Goal: Navigation & Orientation: Find specific page/section

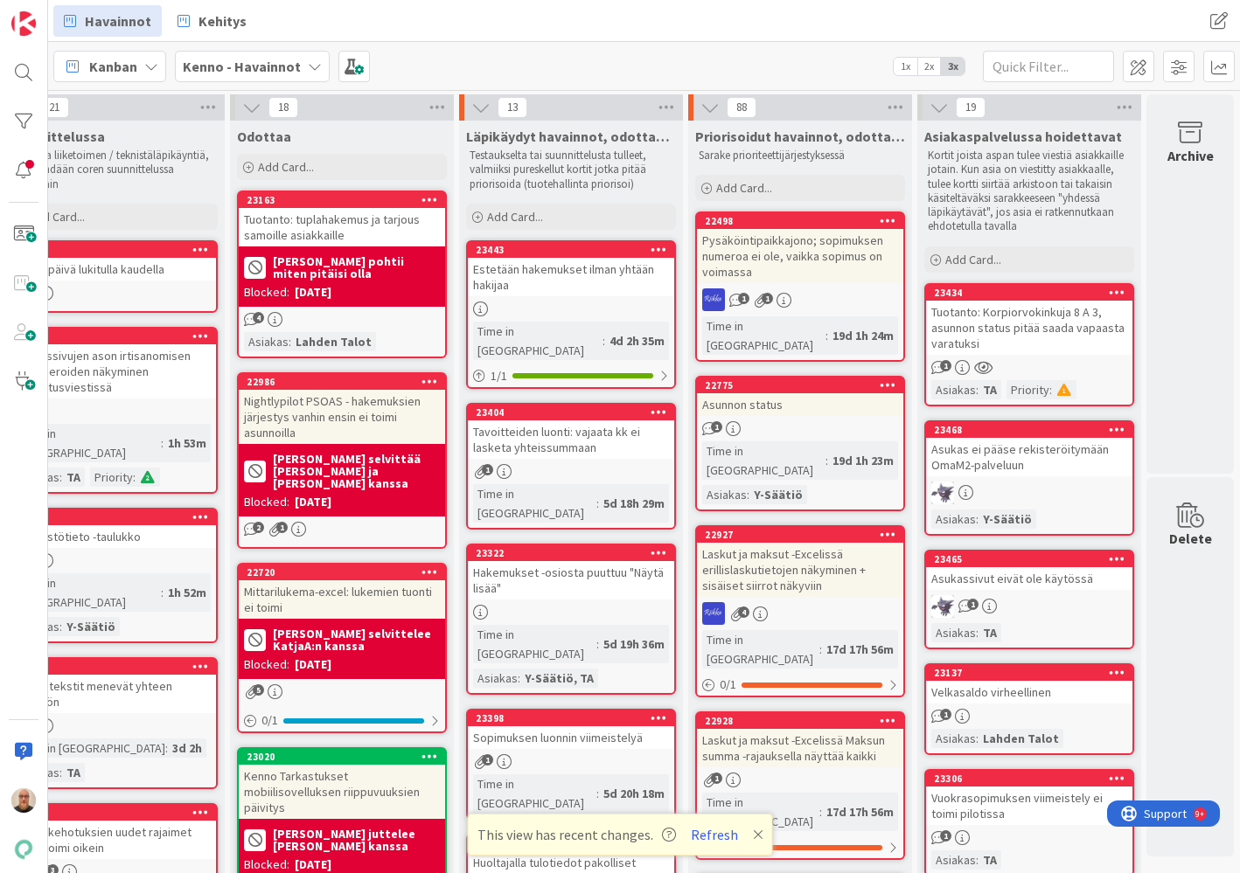
click at [1052, 327] on div "Tuotanto: Korpiorvokinkuja 8 A 3, asunnon status pitää saada vapaasta varatuksi" at bounding box center [1029, 328] width 206 height 54
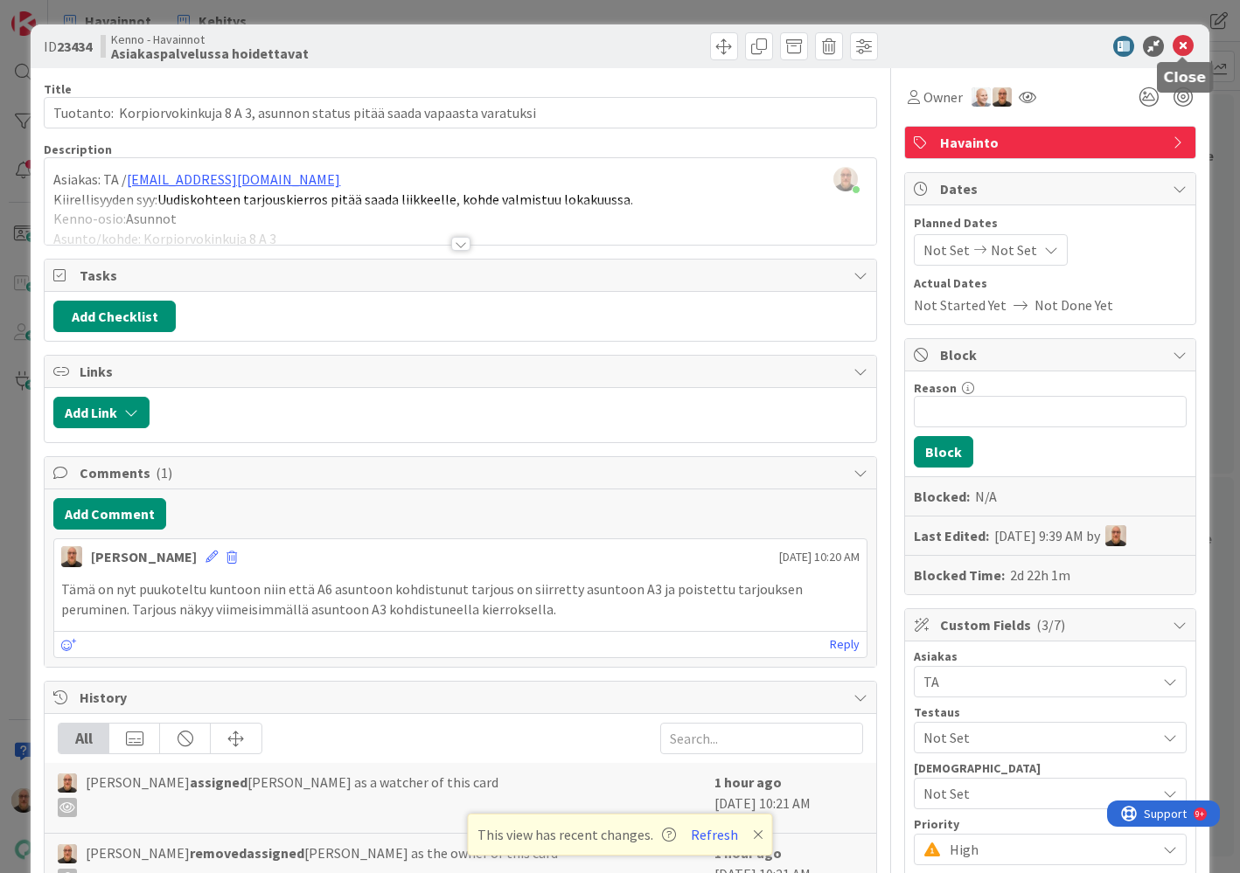
click at [1184, 46] on icon at bounding box center [1182, 46] width 21 height 21
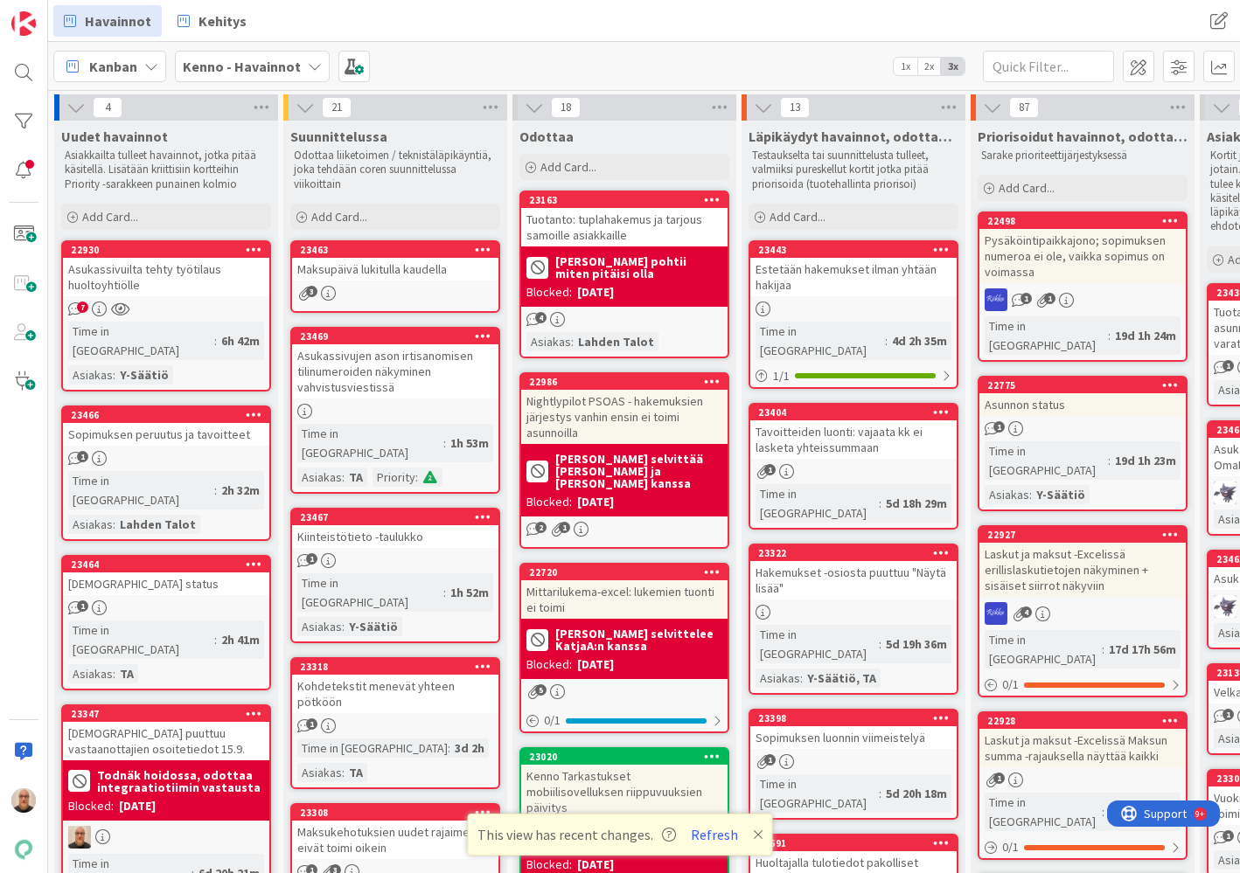
click at [184, 278] on div "Asukassivuilta tehty työtilaus huoltoyhtiölle" at bounding box center [166, 277] width 206 height 38
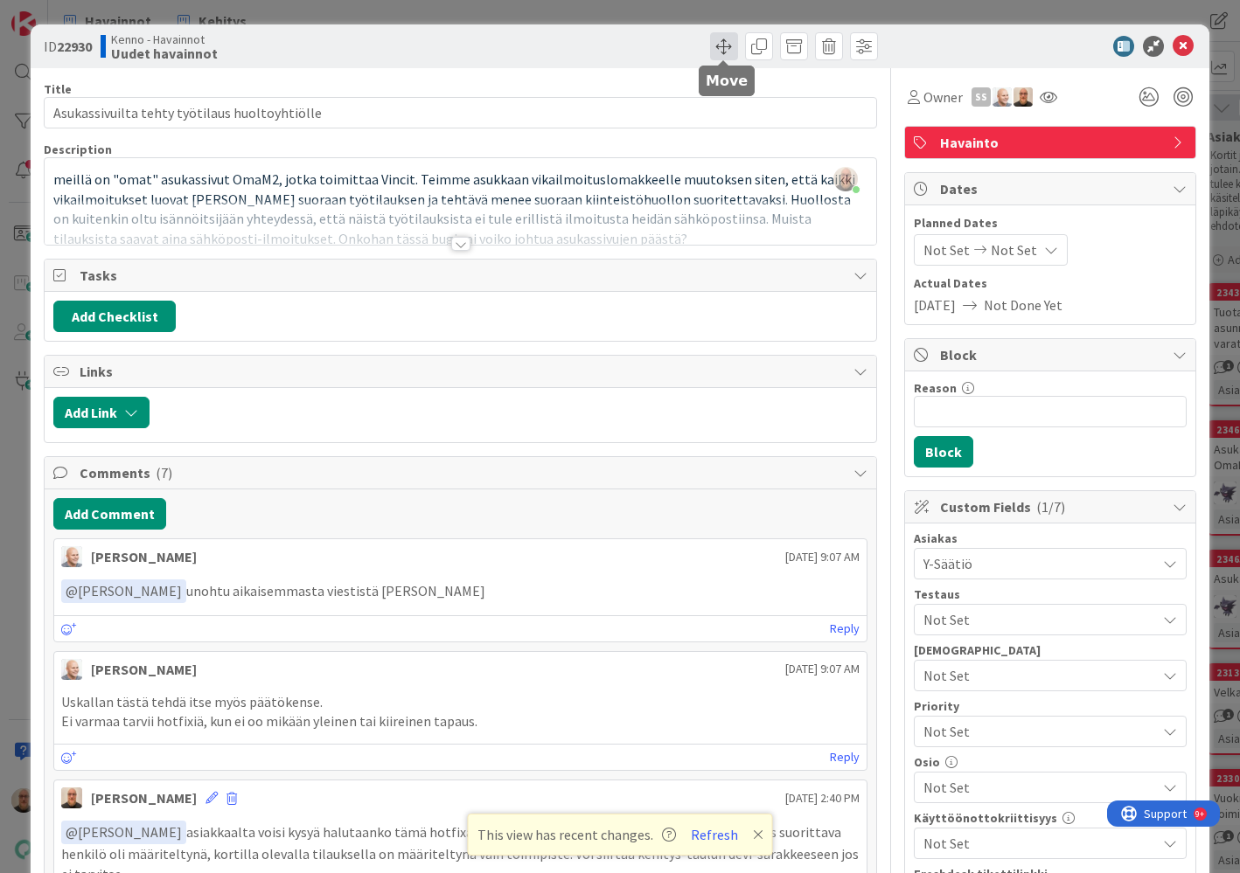
click at [725, 51] on span at bounding box center [724, 46] width 28 height 28
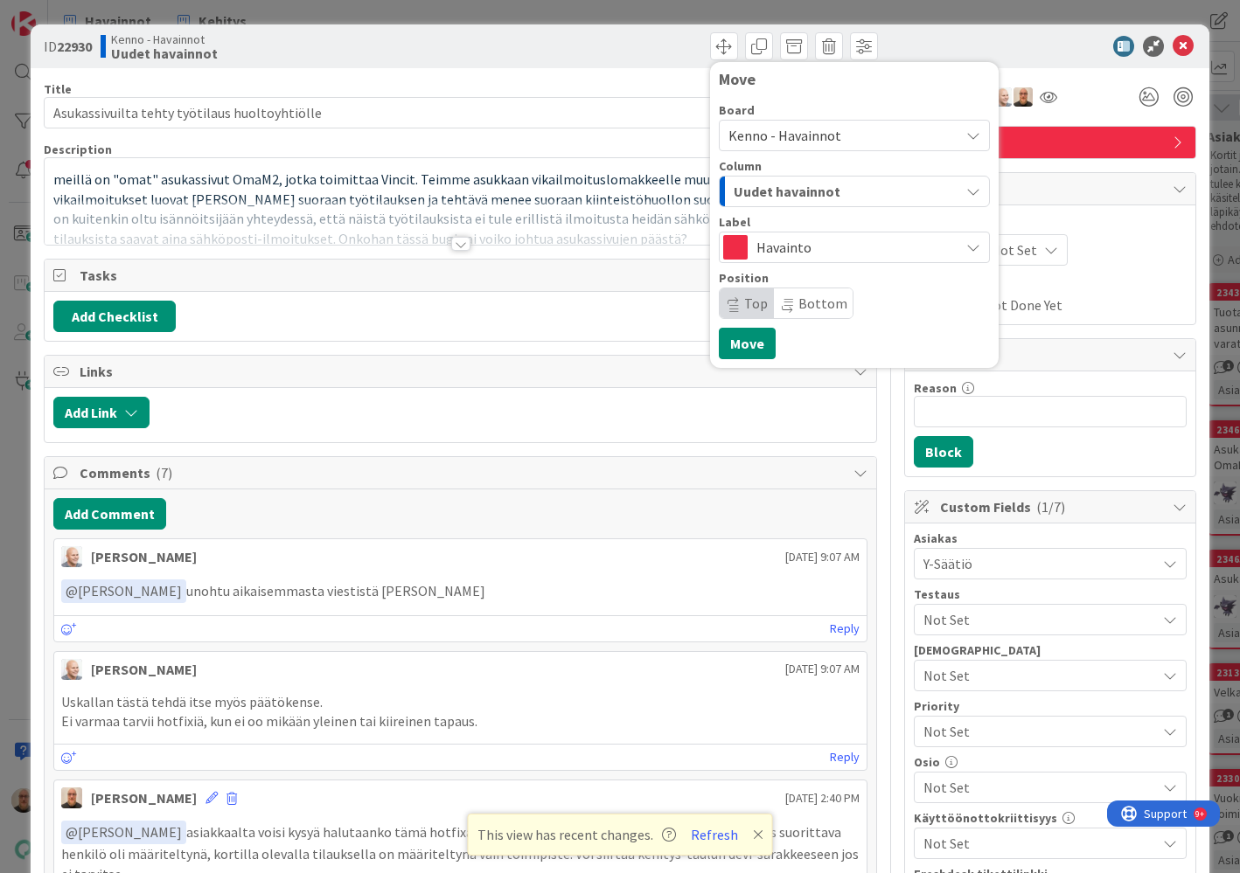
click at [766, 139] on span "Kenno - Havainnot" at bounding box center [784, 135] width 113 height 17
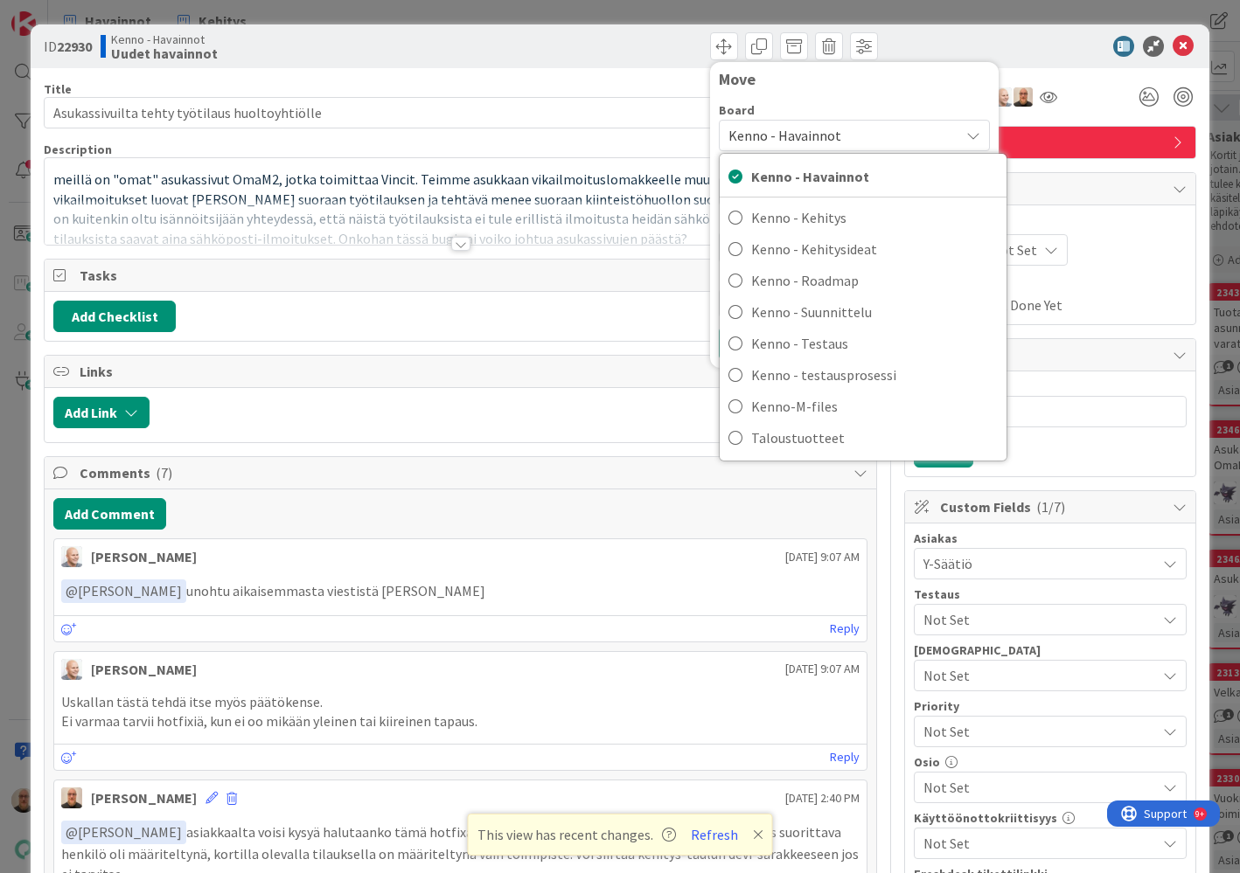
click at [790, 133] on span "Kenno - Havainnot" at bounding box center [784, 135] width 113 height 17
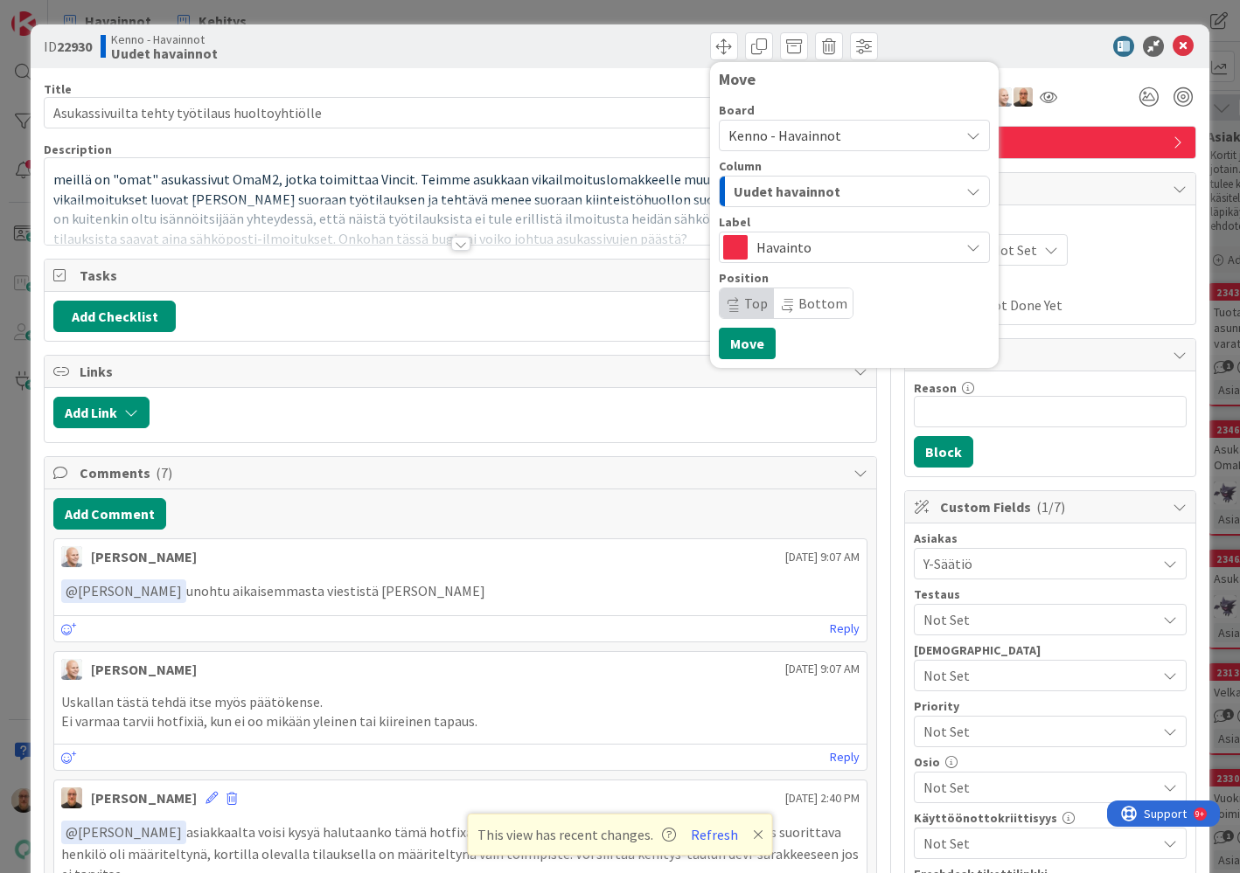
click at [790, 133] on span "Kenno - Havainnot" at bounding box center [784, 135] width 113 height 17
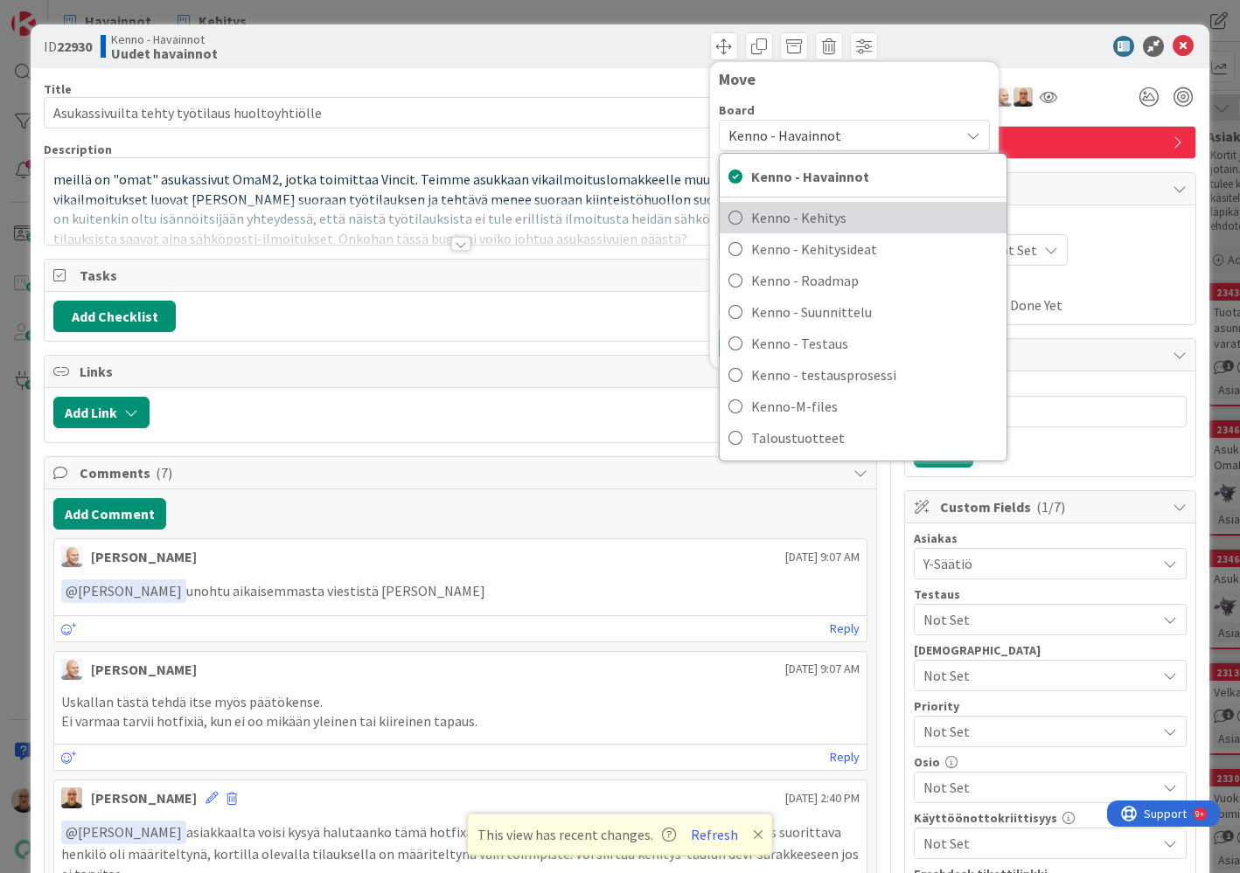
click at [767, 213] on span "Kenno - Kehitys" at bounding box center [874, 218] width 247 height 26
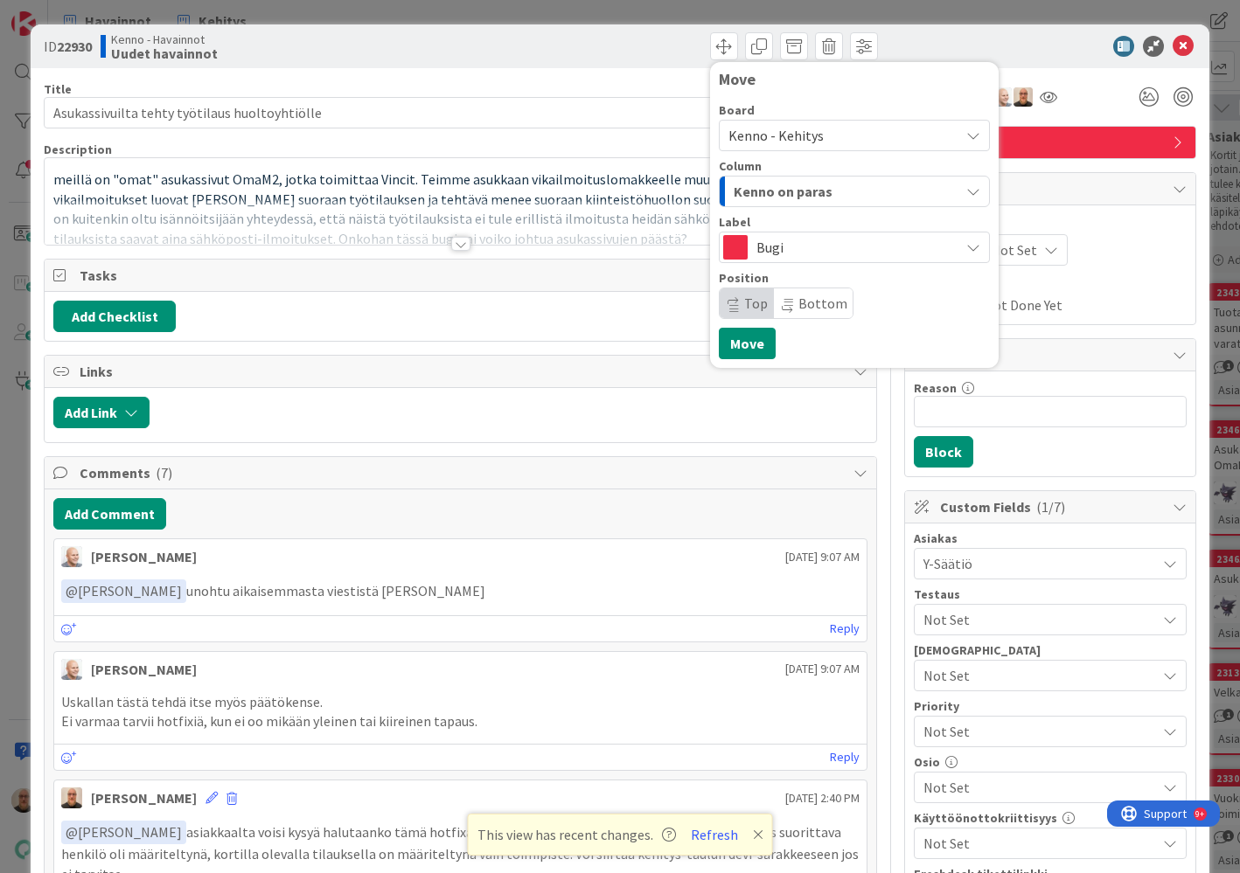
click at [780, 194] on span "Kenno on paras" at bounding box center [782, 191] width 99 height 23
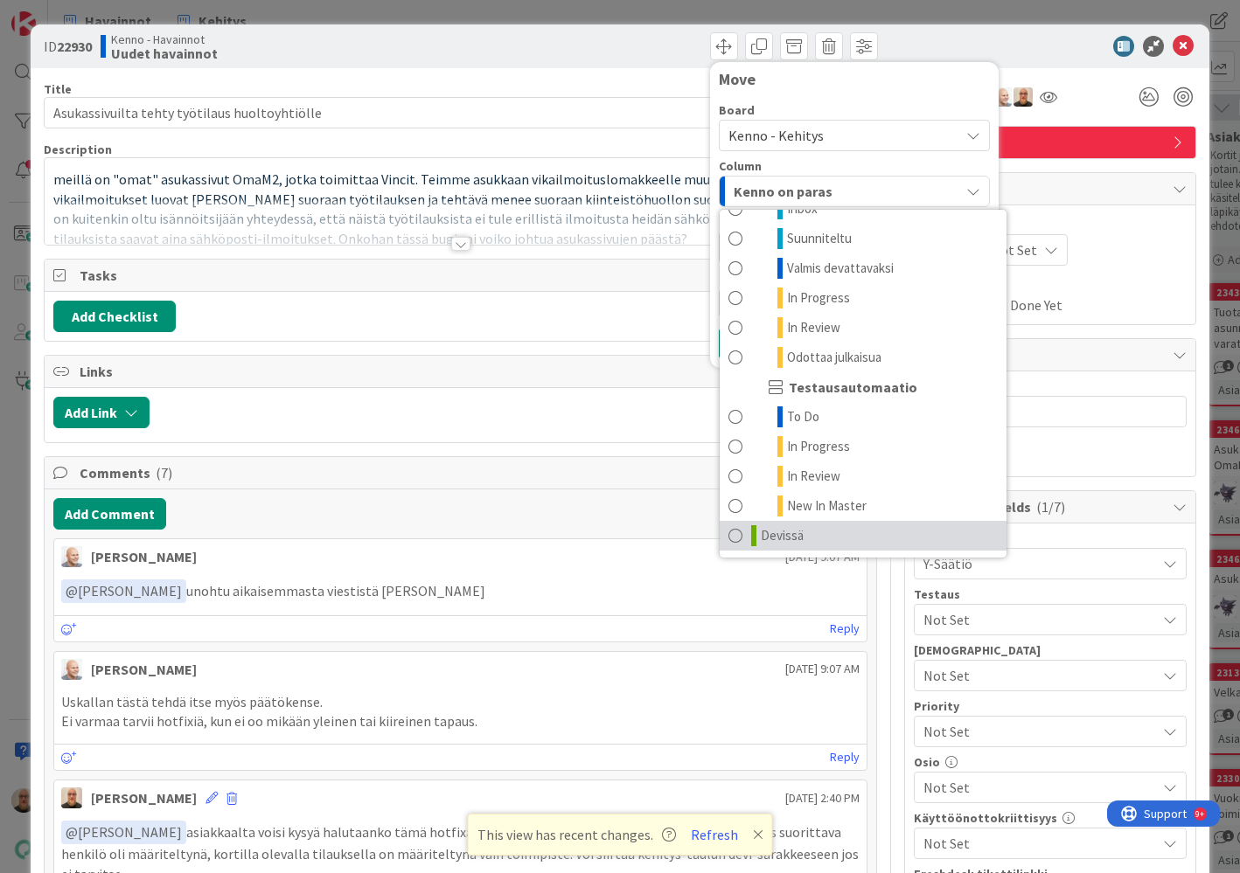
scroll to position [1979, 0]
click at [741, 537] on span at bounding box center [735, 535] width 14 height 21
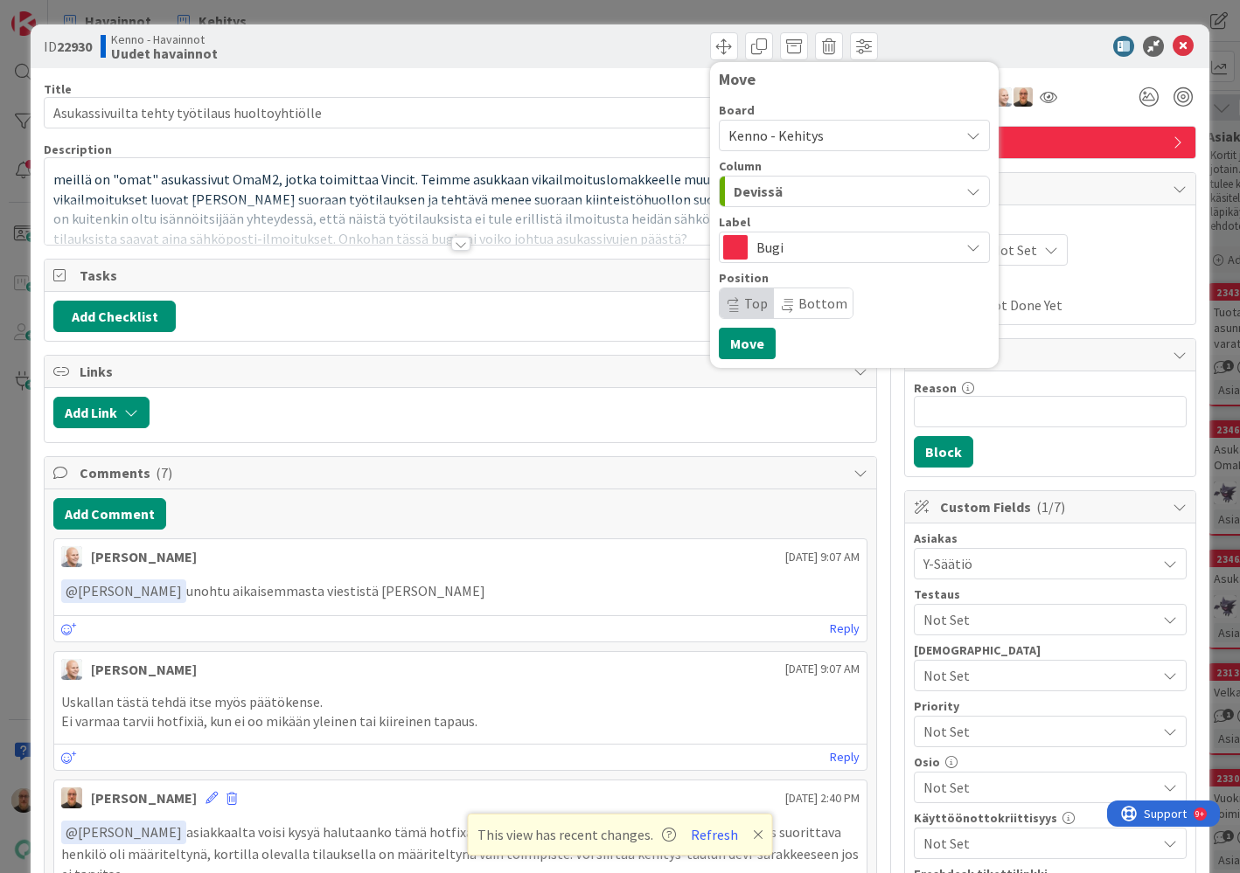
click at [790, 311] on span "Bottom" at bounding box center [813, 303] width 79 height 30
click at [754, 345] on button "Move" at bounding box center [747, 343] width 57 height 31
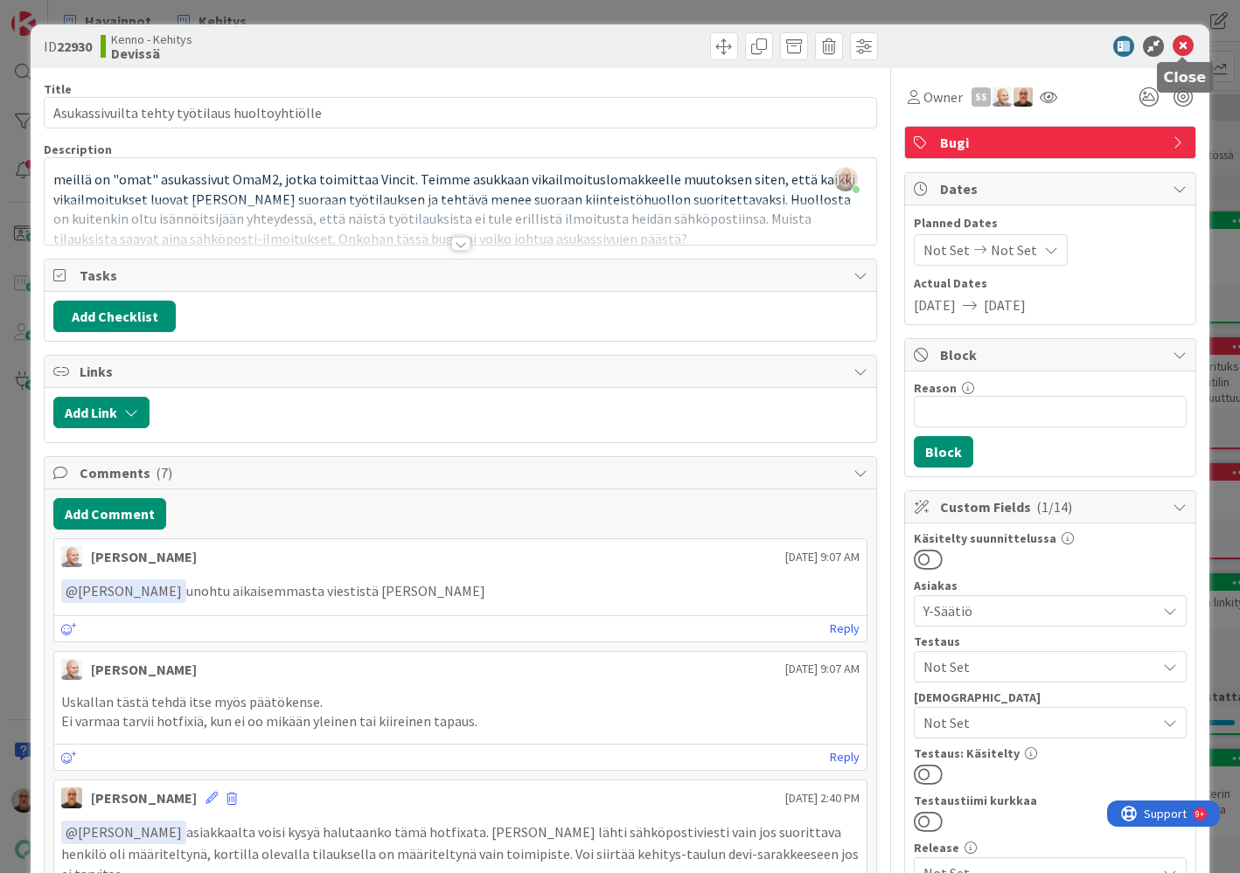
click at [1186, 44] on icon at bounding box center [1182, 46] width 21 height 21
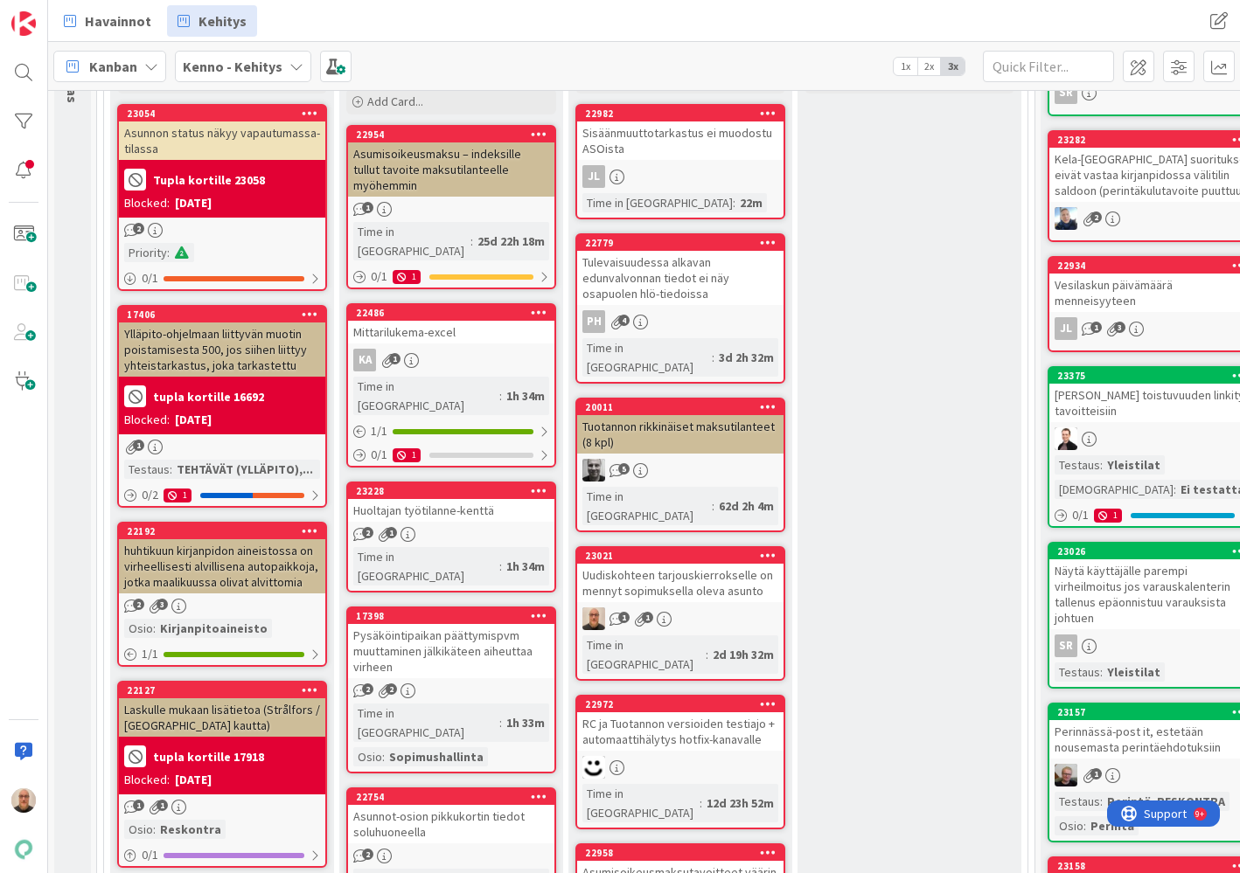
scroll to position [208, 0]
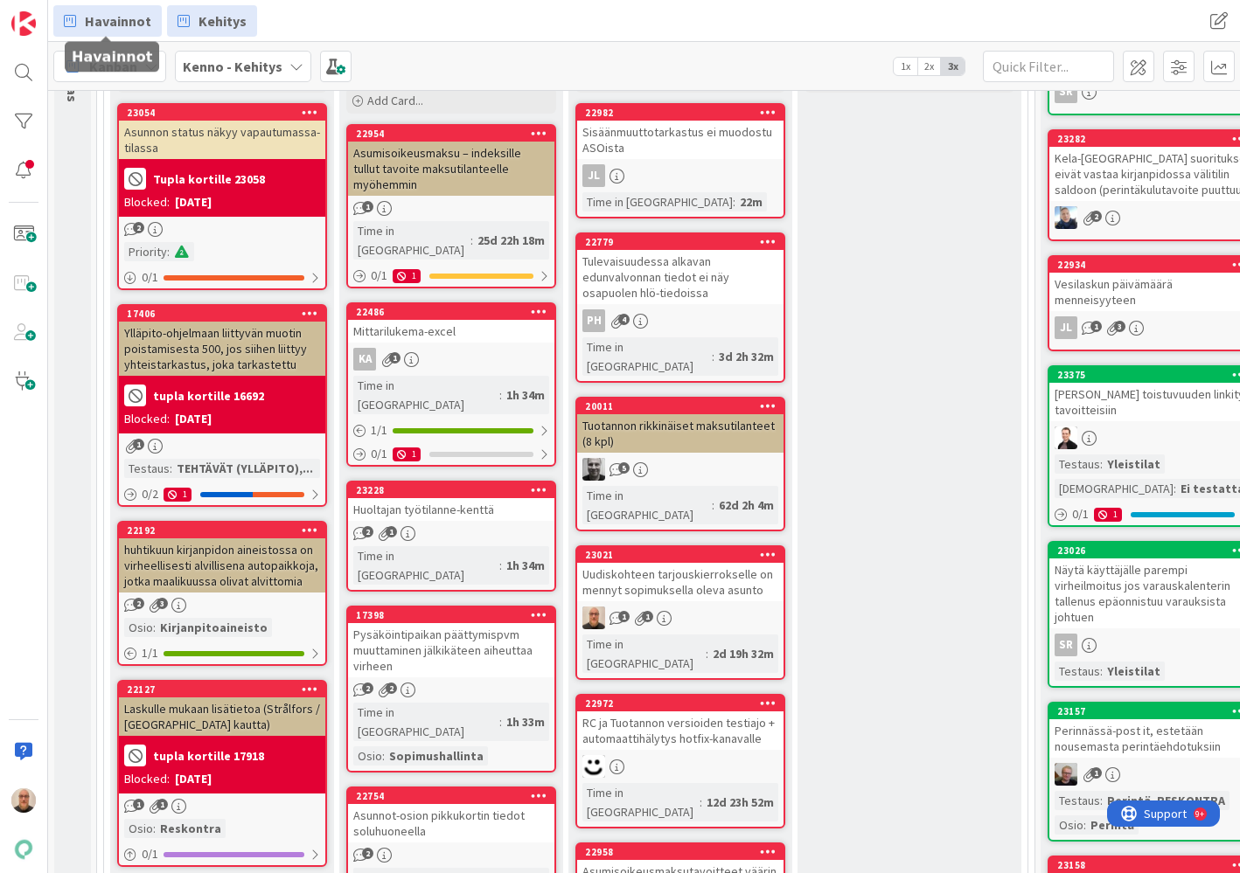
click at [128, 24] on span "Havainnot" at bounding box center [118, 20] width 66 height 21
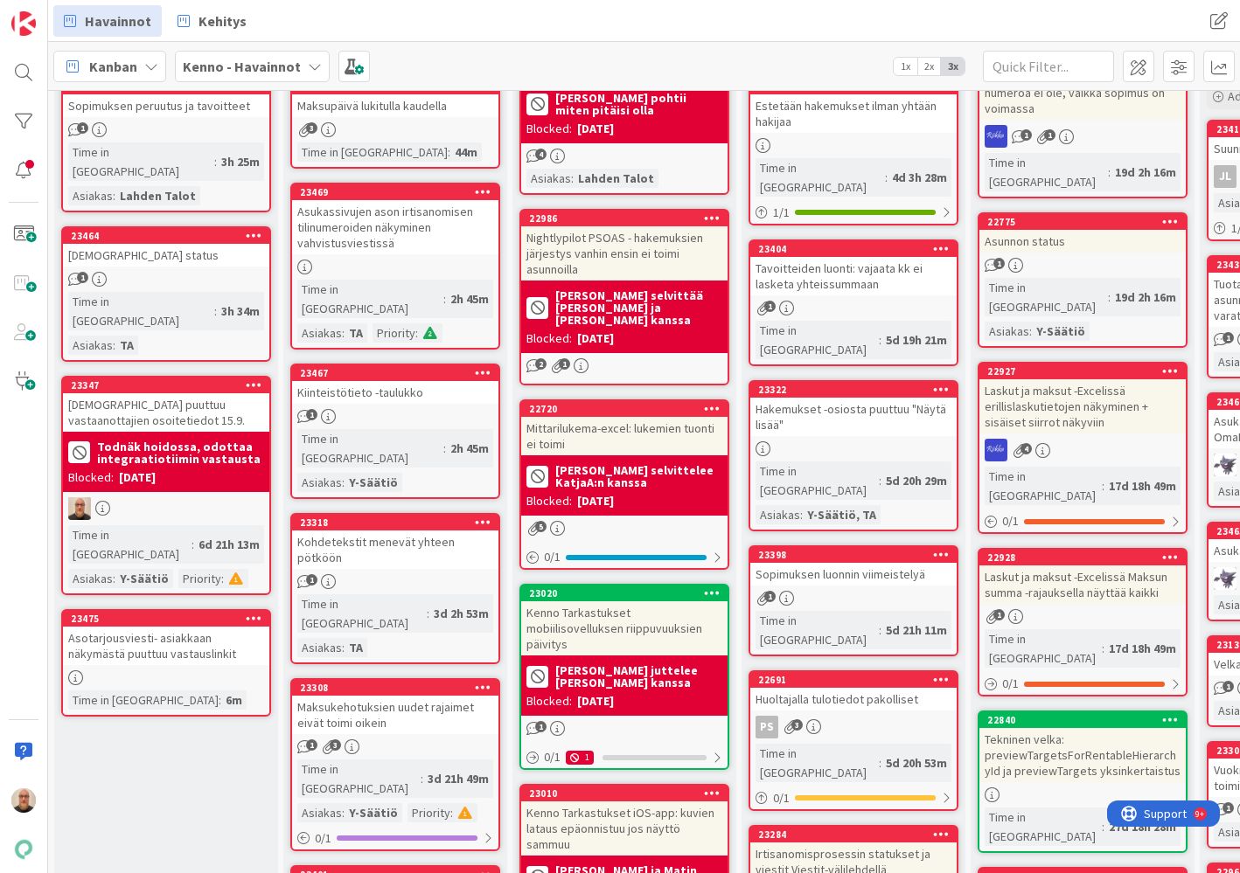
scroll to position [164, 0]
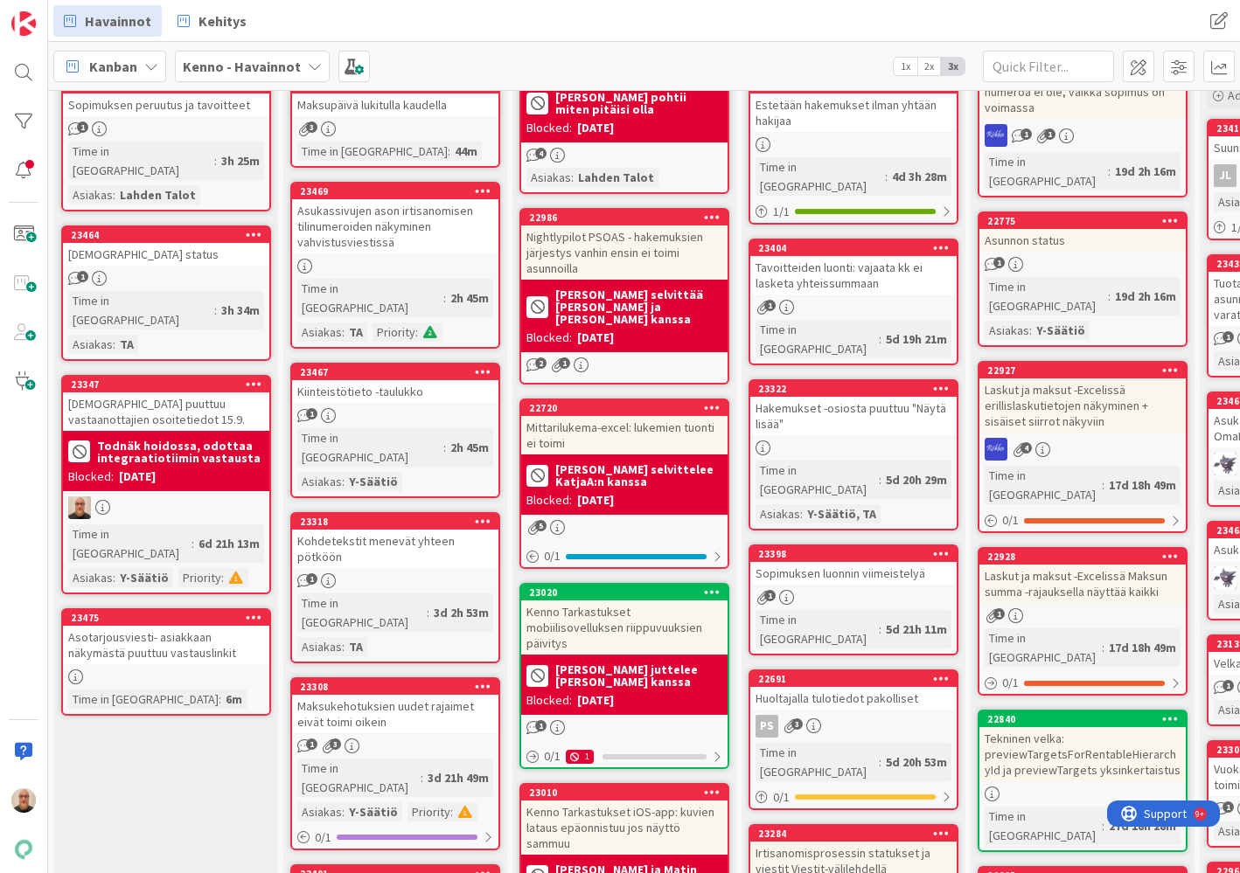
click at [153, 626] on div "Asotarjousviesti- asiakkaan näkymästä puuttuu vastauslinkit" at bounding box center [166, 645] width 206 height 38
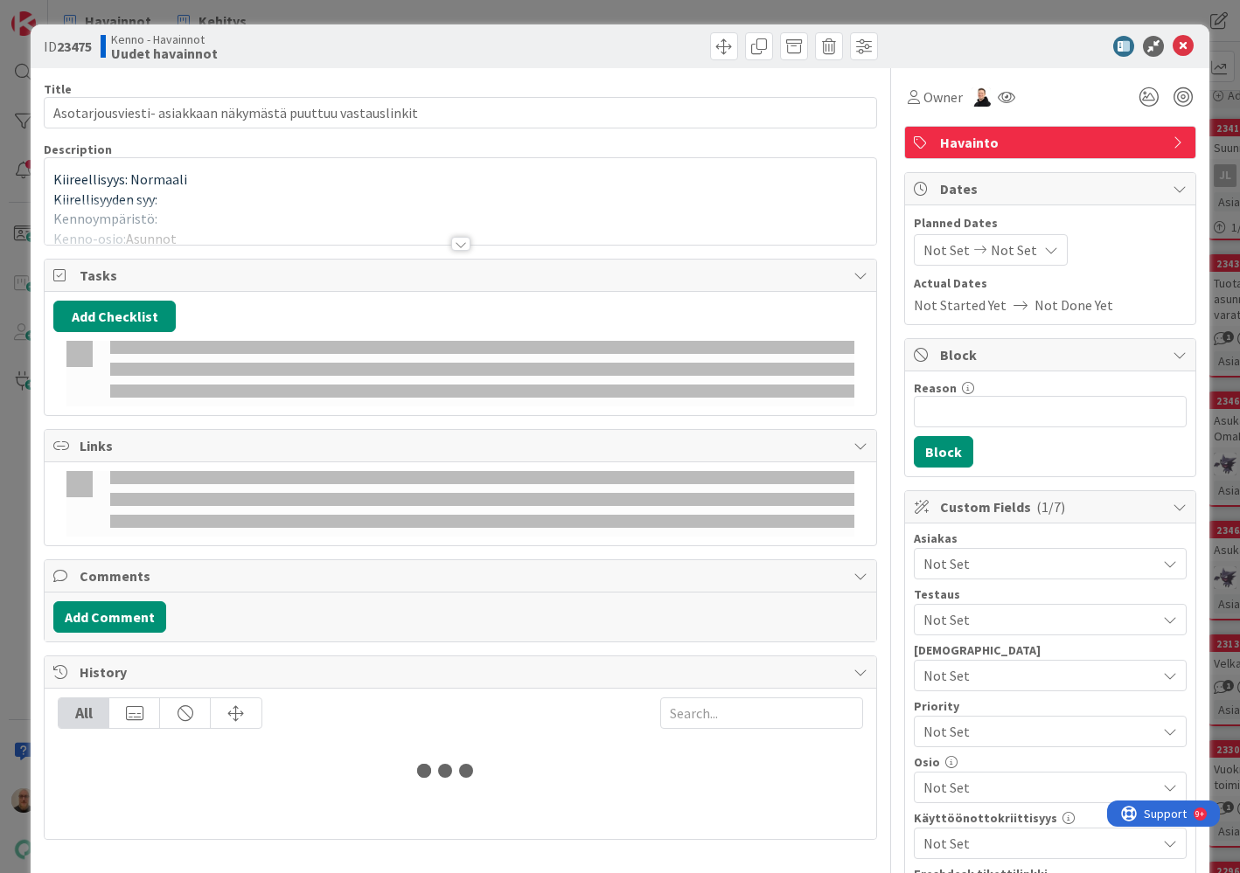
type input "Asotarjousviesti- asiakkaan näkymästä puuttuu vastauslinkit"
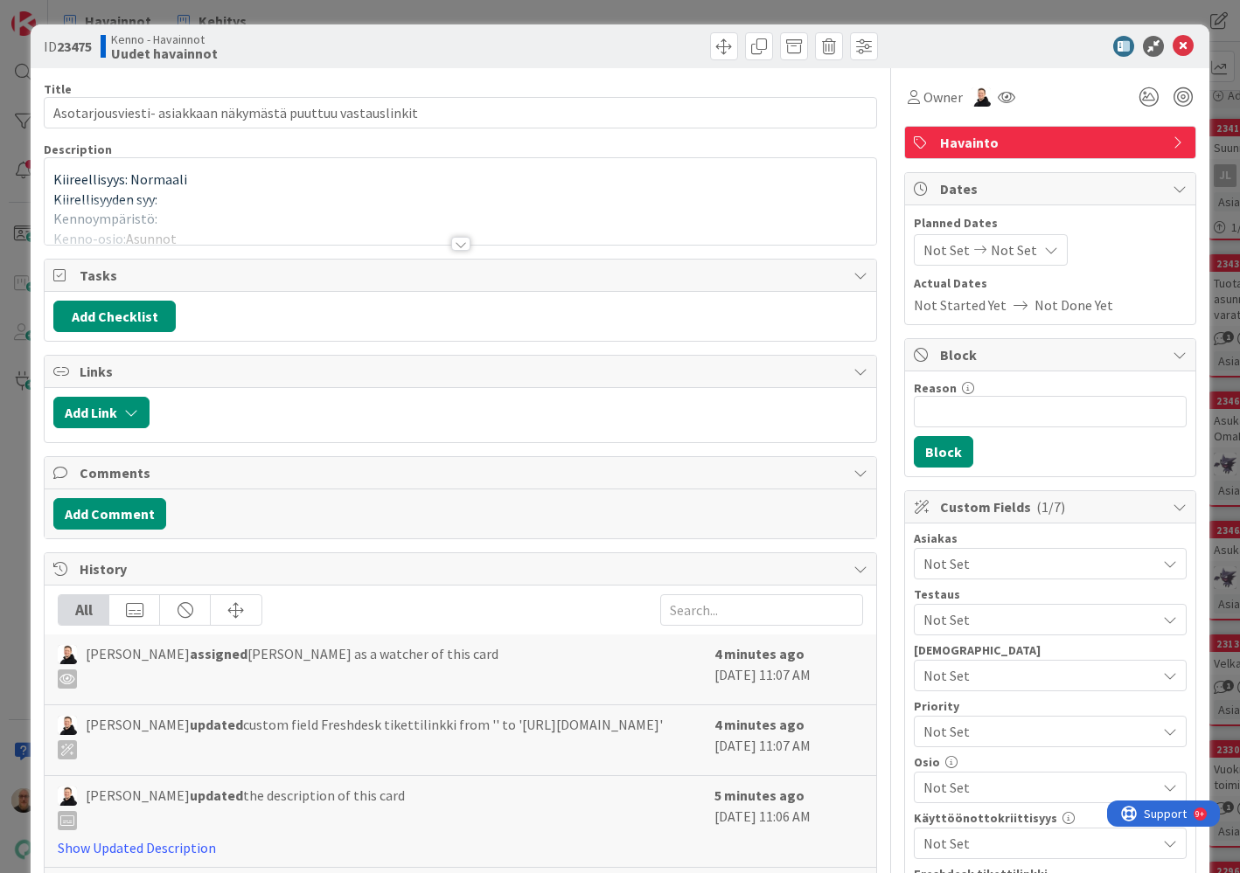
click at [457, 242] on div at bounding box center [460, 244] width 19 height 14
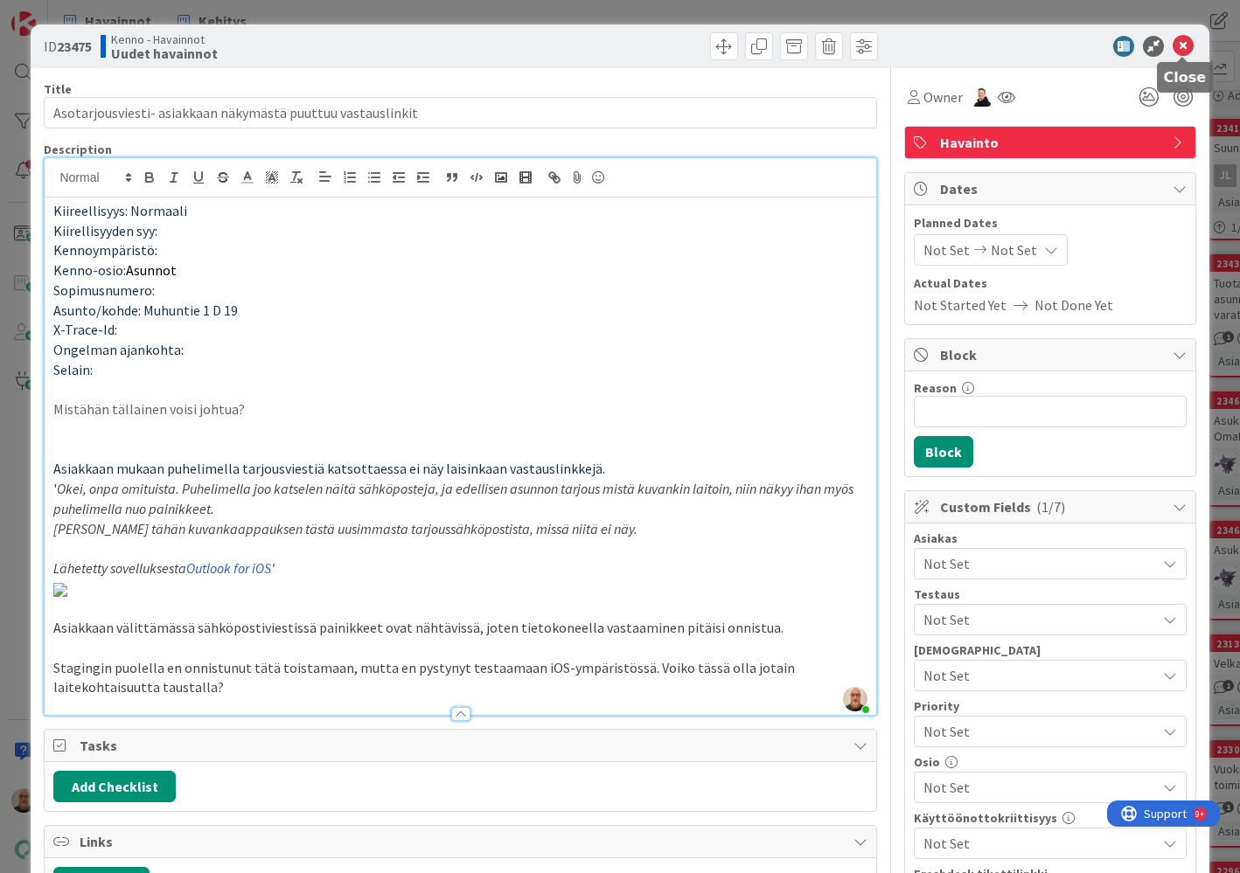
click at [1177, 44] on icon at bounding box center [1182, 46] width 21 height 21
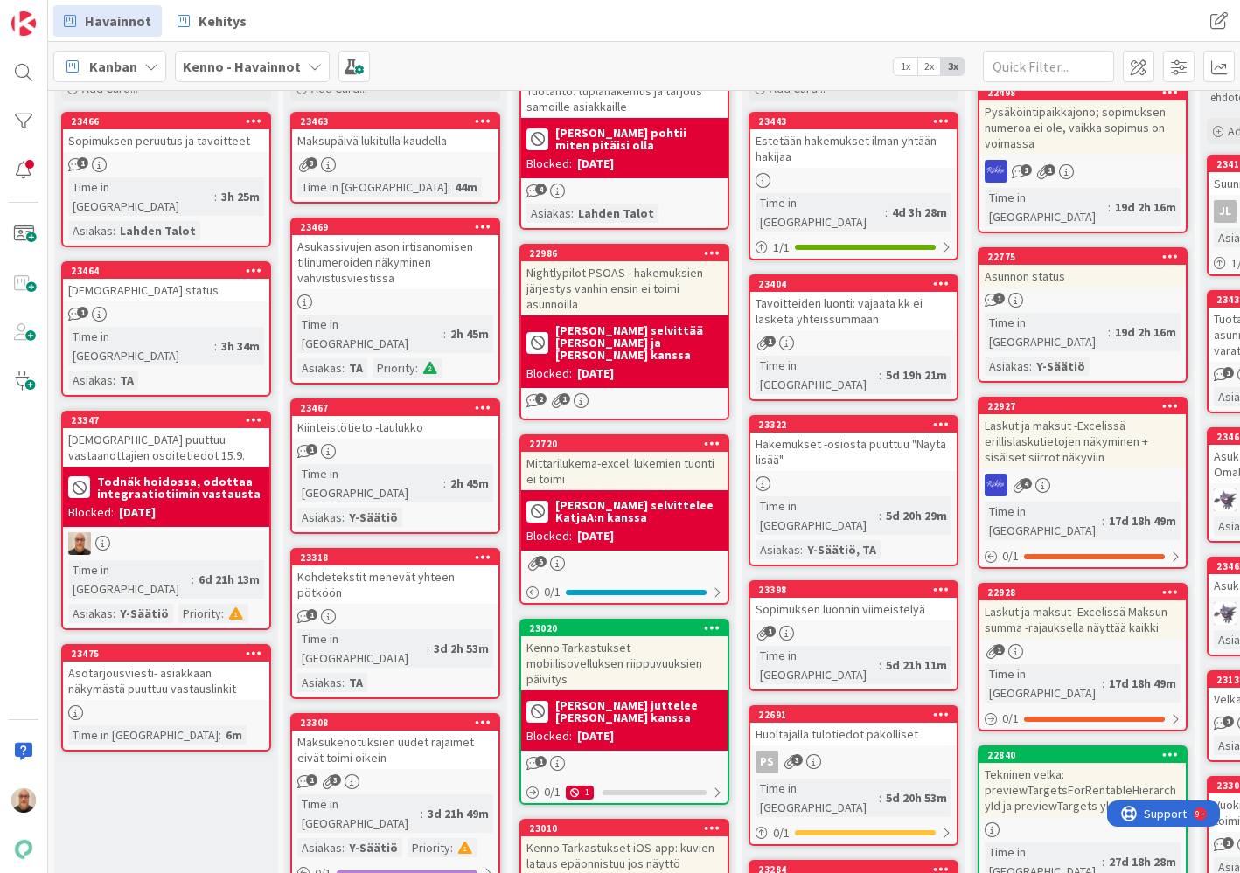
scroll to position [126, 0]
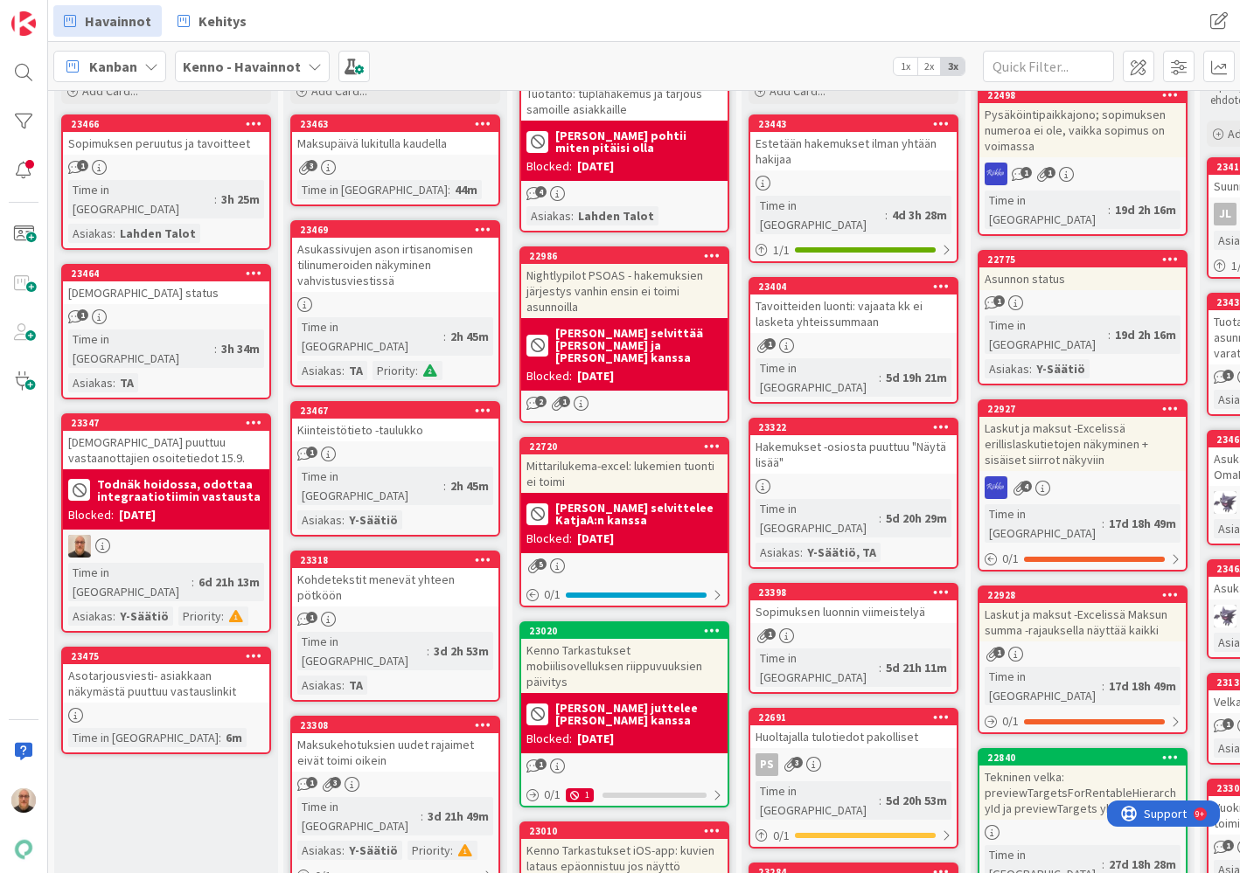
click at [186, 266] on div "23464" at bounding box center [166, 274] width 206 height 16
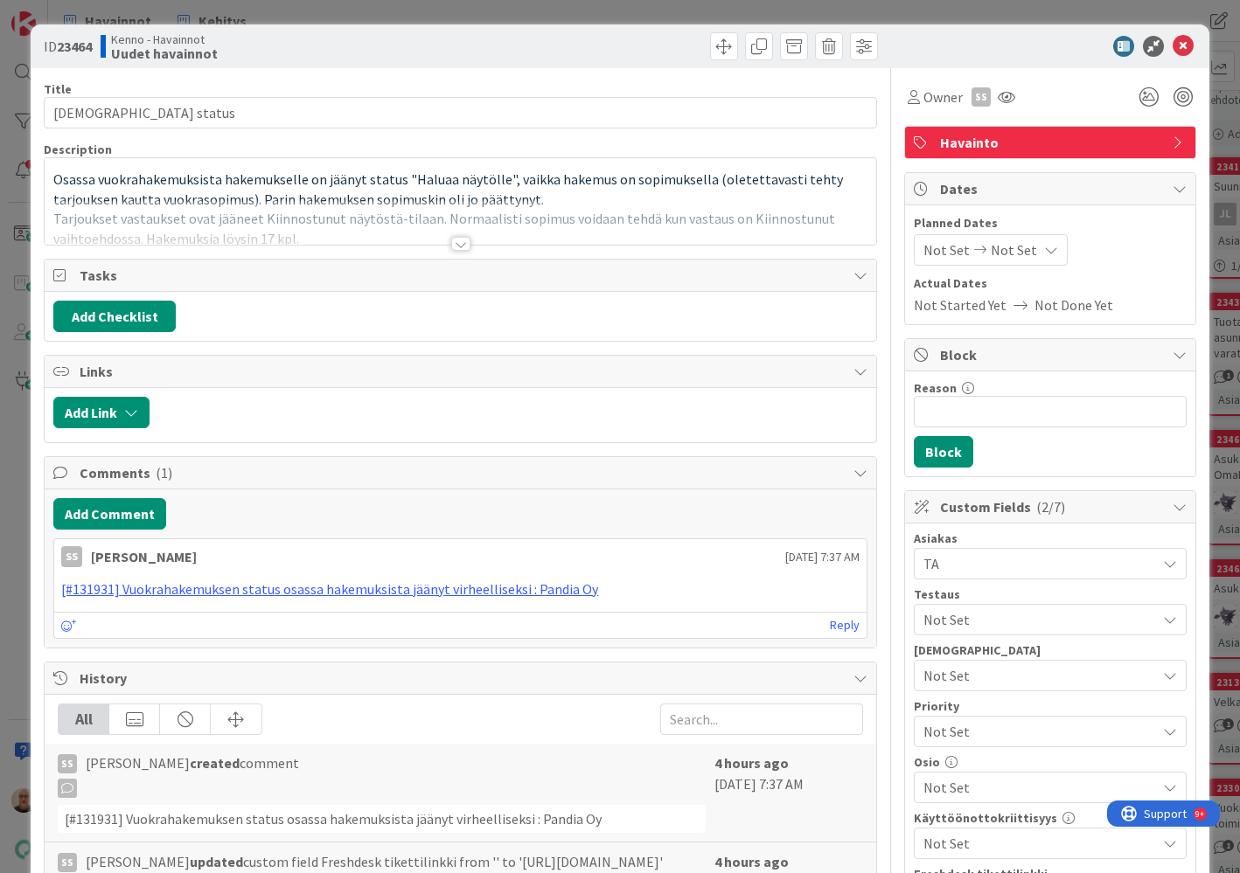
click at [458, 248] on div at bounding box center [460, 244] width 19 height 14
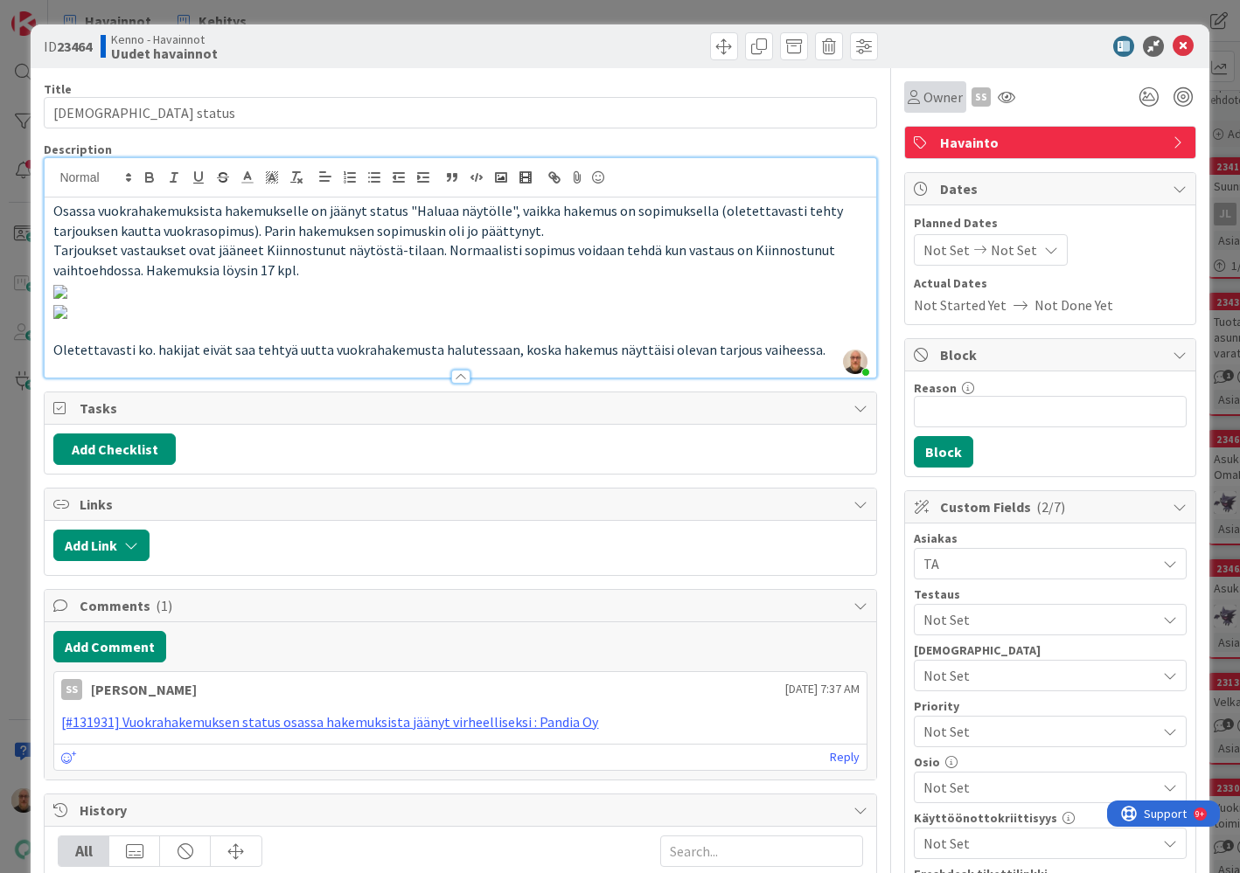
click at [940, 101] on span "Owner" at bounding box center [942, 97] width 39 height 21
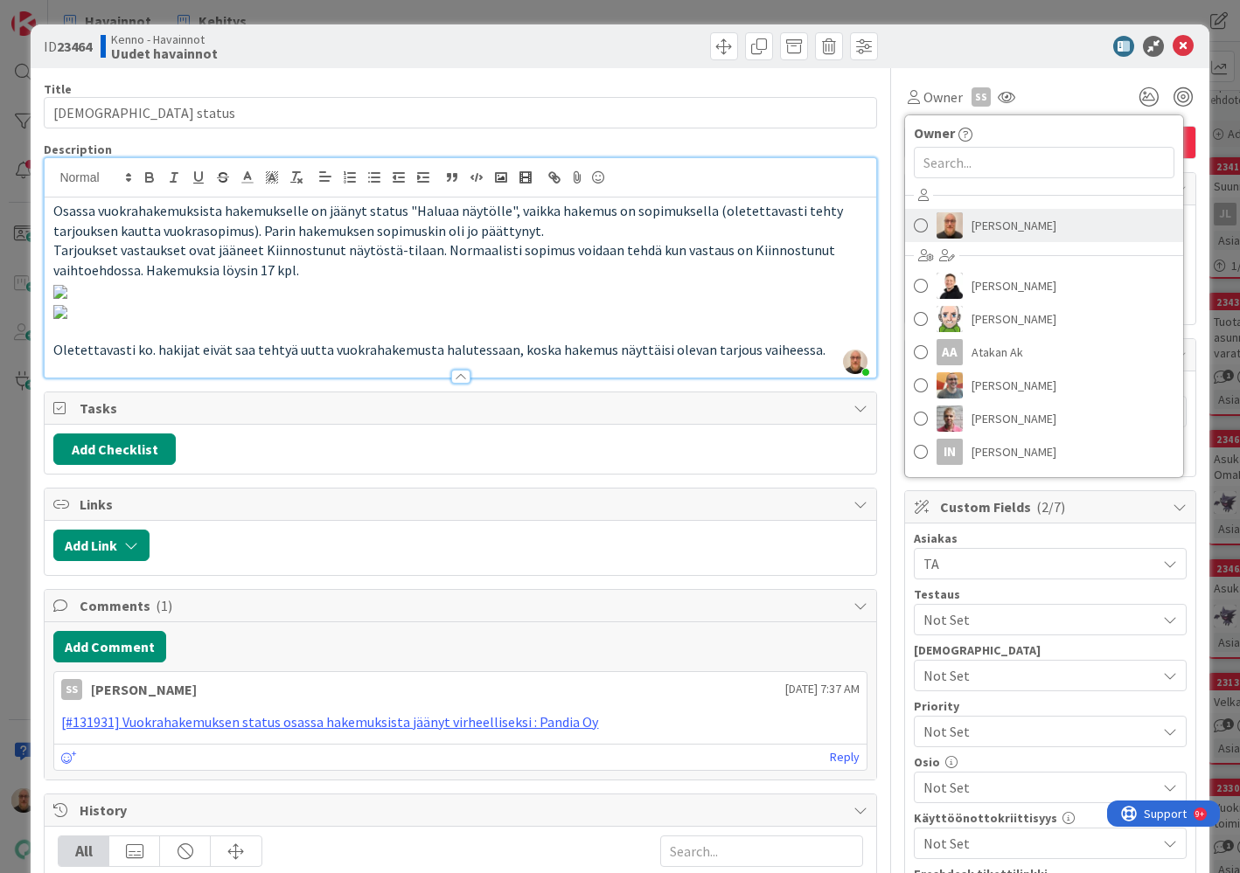
click at [964, 225] on link "[PERSON_NAME]" at bounding box center [1044, 225] width 278 height 33
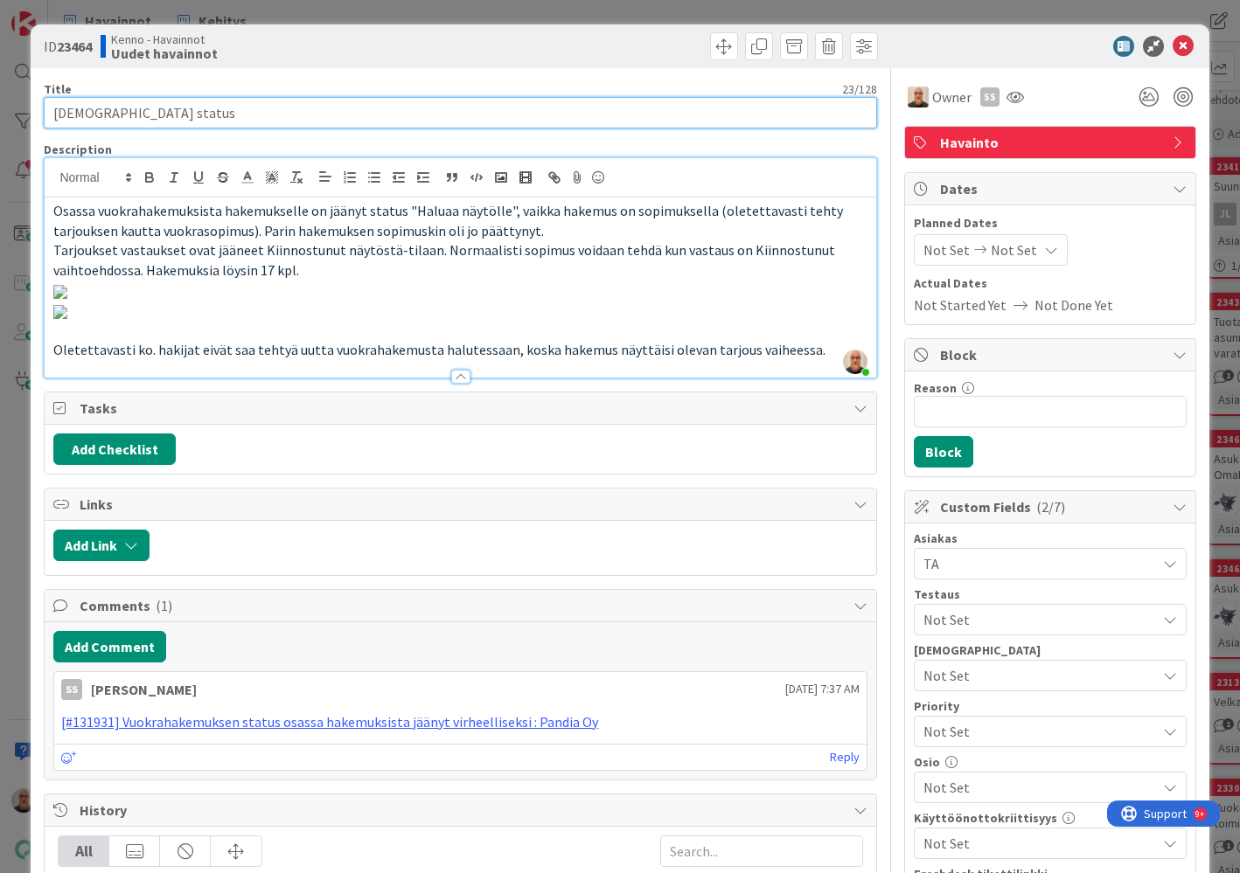
click at [440, 105] on input "[DEMOGRAPHIC_DATA] status" at bounding box center [460, 112] width 832 height 31
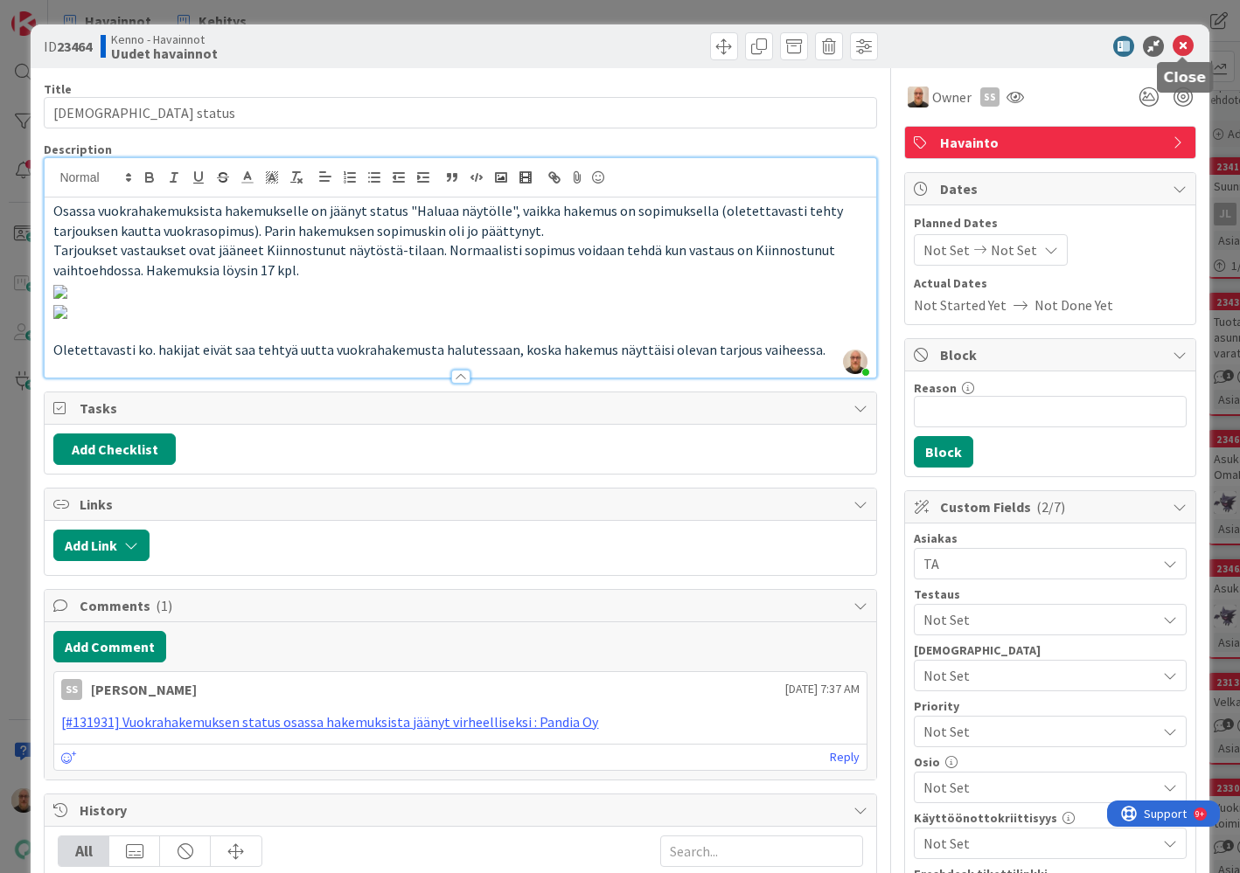
click at [1181, 38] on icon at bounding box center [1182, 46] width 21 height 21
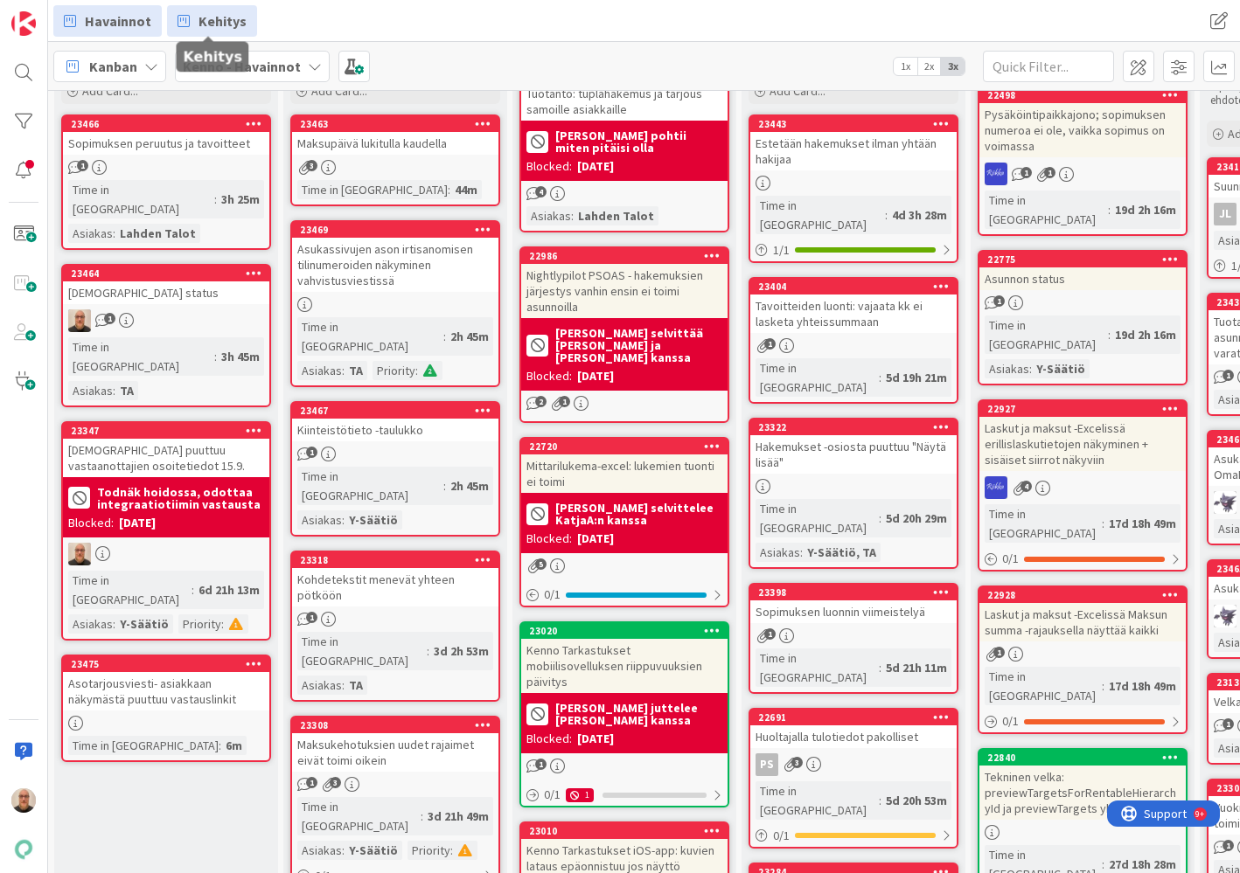
click at [233, 22] on span "Kehitys" at bounding box center [222, 20] width 48 height 21
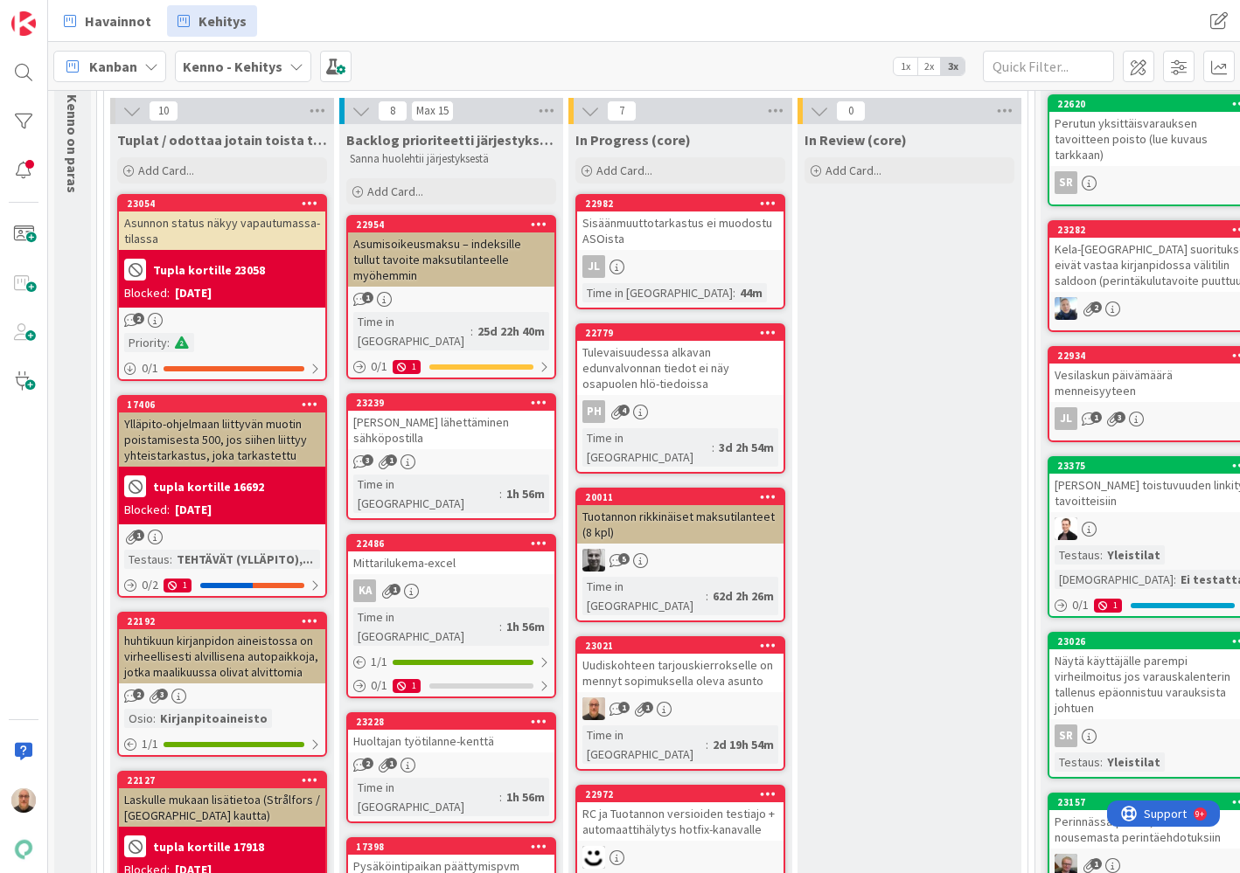
scroll to position [177, 0]
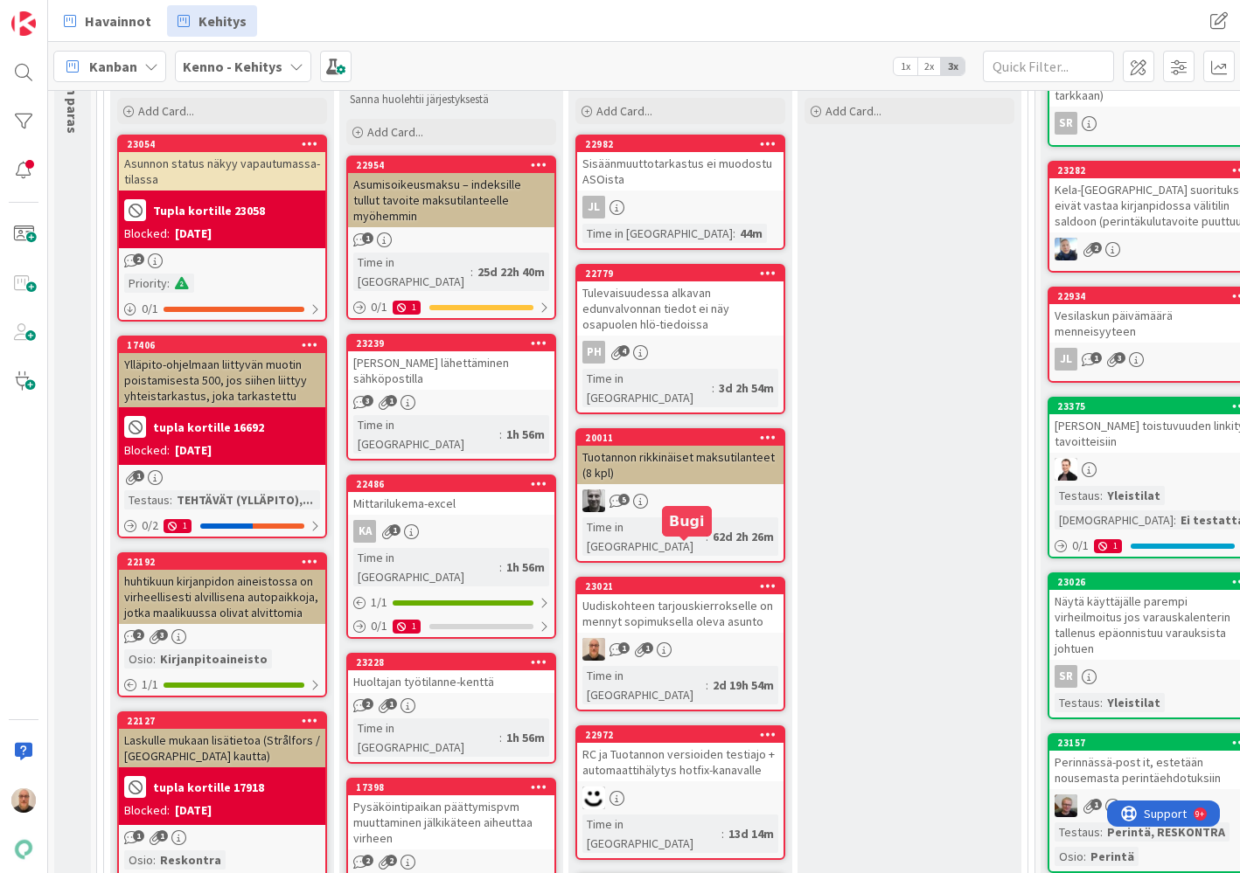
click at [675, 594] on div "Uudiskohteen tarjouskierrokselle on mennyt sopimuksella oleva asunto" at bounding box center [680, 613] width 206 height 38
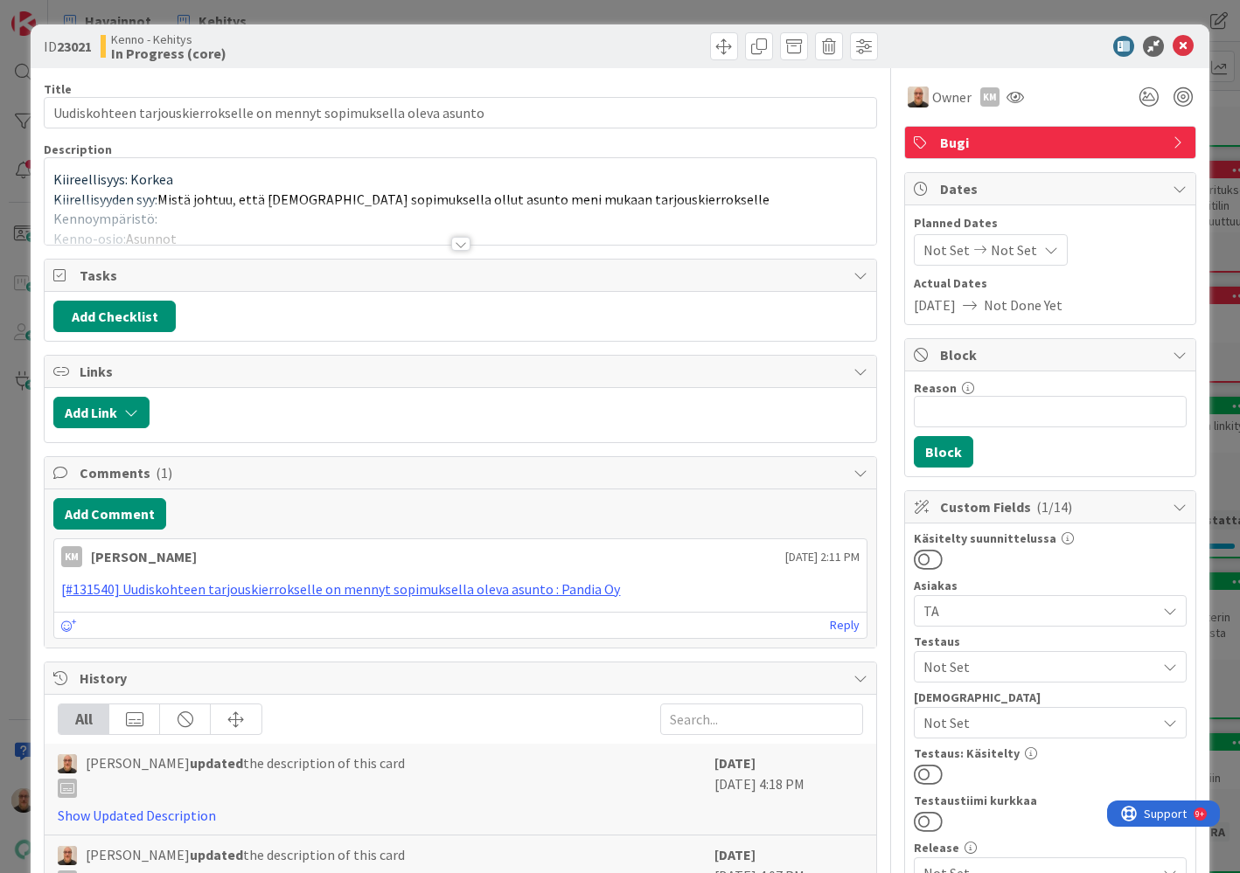
click at [79, 38] on b "23021" at bounding box center [74, 46] width 35 height 17
copy b "23021"
